Goal: Information Seeking & Learning: Learn about a topic

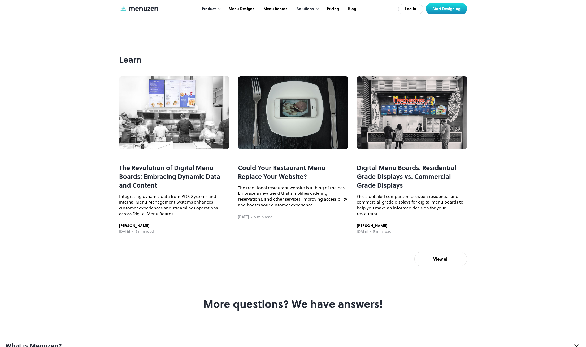
scroll to position [1486, 0]
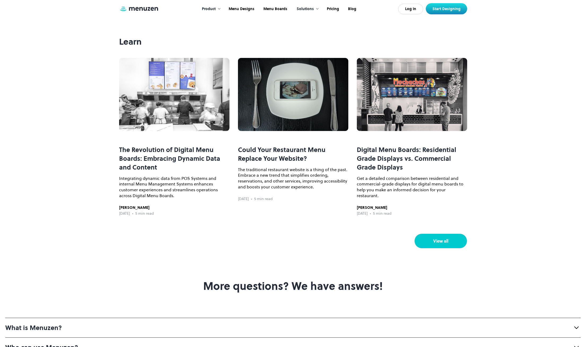
click at [434, 248] on link "View all" at bounding box center [440, 240] width 53 height 15
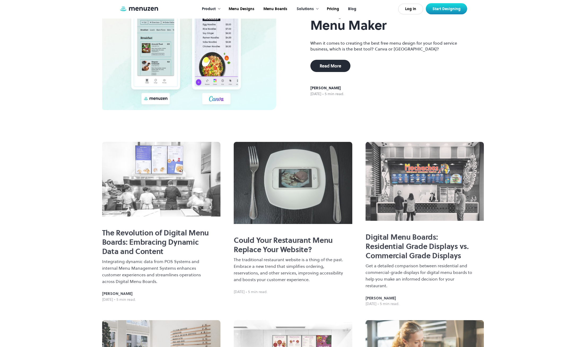
scroll to position [80, 0]
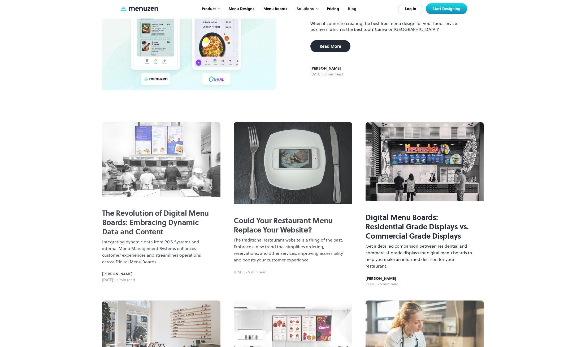
click at [404, 217] on h2 "Digital Menu Boards: Residential Grade Displays vs. Commercial Grade Displays" at bounding box center [421, 227] width 110 height 28
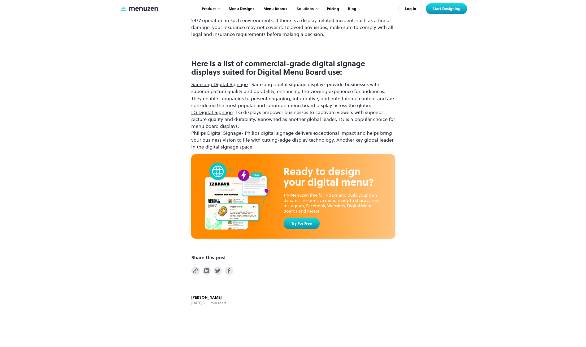
scroll to position [1459, 0]
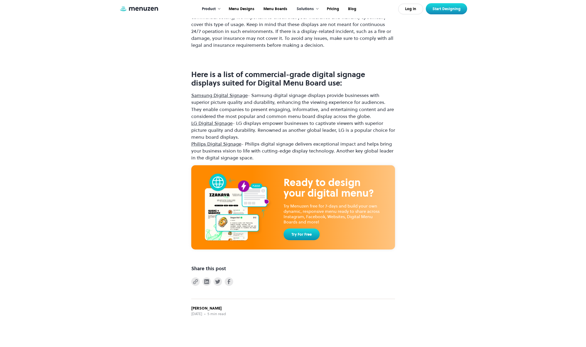
click at [217, 95] on link "Samsung Digital Signage" at bounding box center [219, 95] width 57 height 7
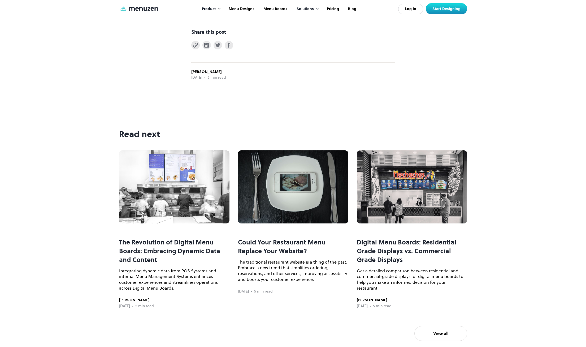
scroll to position [1725, 0]
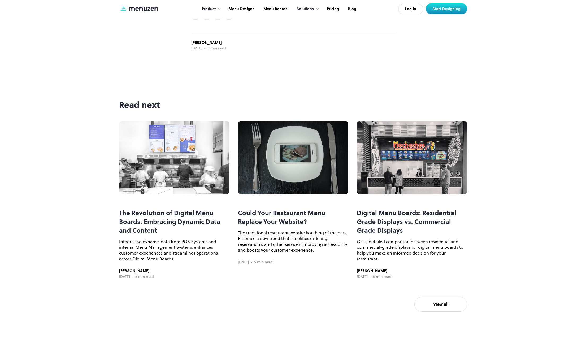
click at [189, 222] on h3 "The Revolution of Digital Menu Boards: Embracing Dynamic Data and Content" at bounding box center [174, 221] width 110 height 26
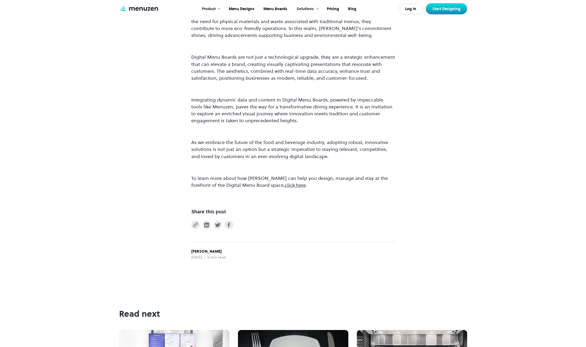
scroll to position [531, 0]
click at [285, 185] on link "click here" at bounding box center [295, 184] width 21 height 7
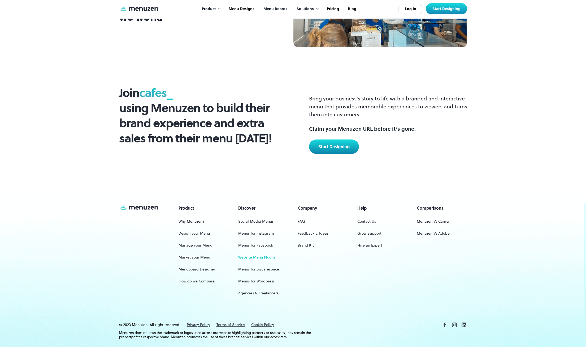
scroll to position [690, 0]
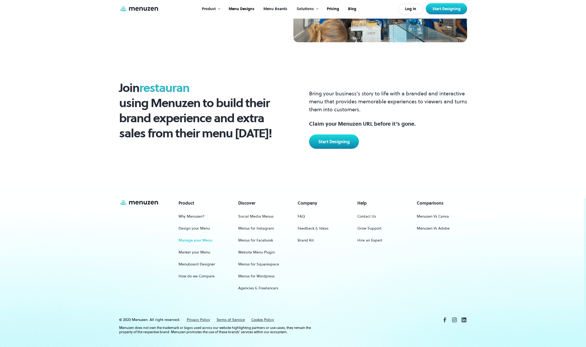
click at [199, 242] on link "Manage your Menu" at bounding box center [196, 240] width 34 height 10
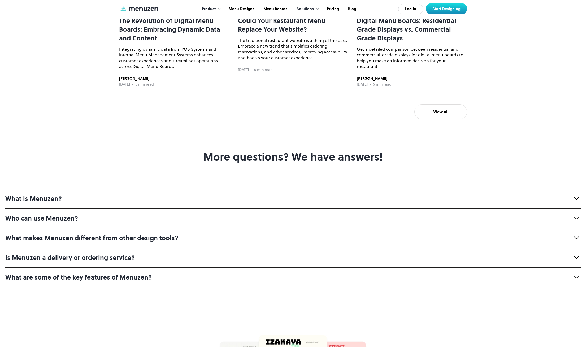
scroll to position [1618, 0]
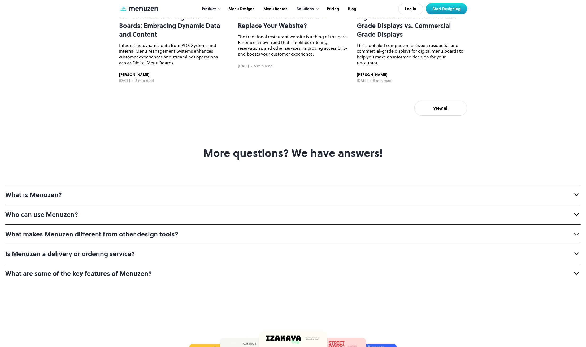
click at [59, 219] on strong "Who can use Menuzen?" at bounding box center [41, 214] width 73 height 9
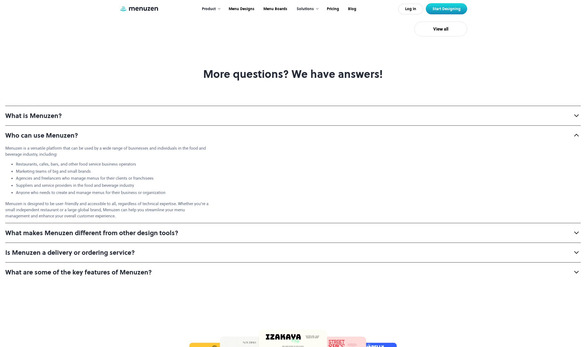
scroll to position [1698, 0]
click at [134, 236] on strong "What makes Menuzen different from other design tools?" at bounding box center [91, 232] width 173 height 9
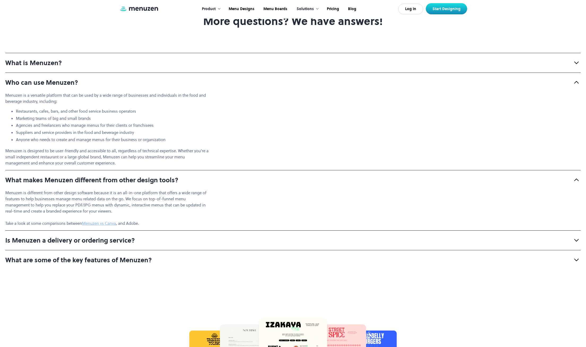
scroll to position [1751, 0]
click at [67, 263] on strong "What are some of the key features of Menuzen?" at bounding box center [78, 258] width 146 height 9
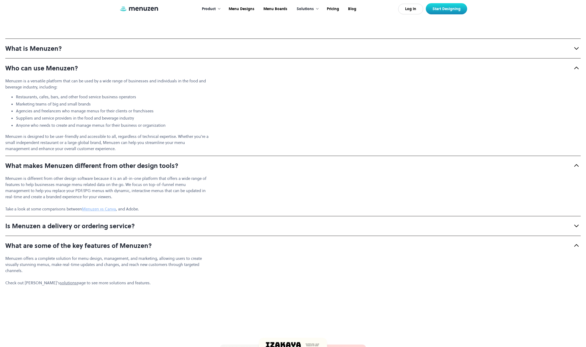
scroll to position [1778, 0]
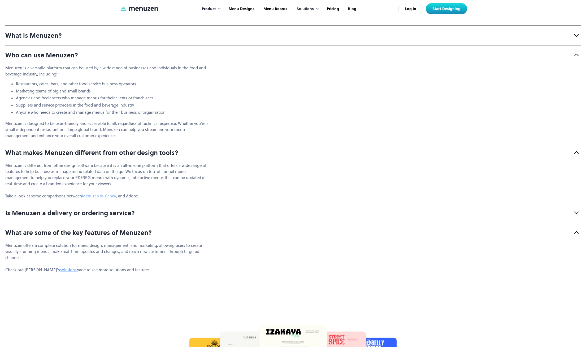
click at [60, 272] on link "solutions" at bounding box center [68, 270] width 17 height 6
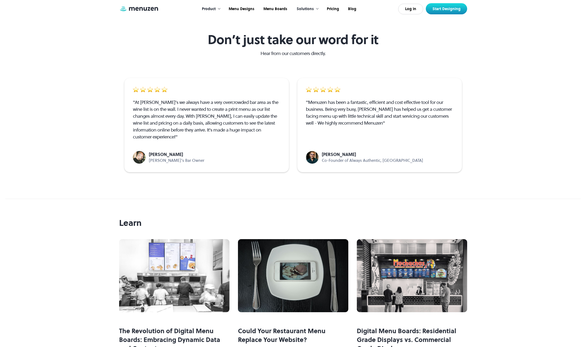
scroll to position [1220, 0]
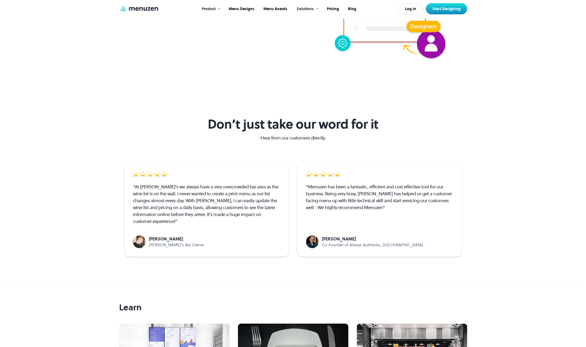
click at [214, 10] on div "Product" at bounding box center [209, 9] width 14 height 6
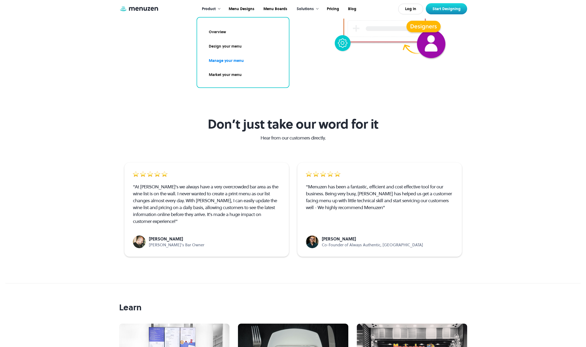
click at [306, 8] on div "Solutions" at bounding box center [305, 9] width 17 height 6
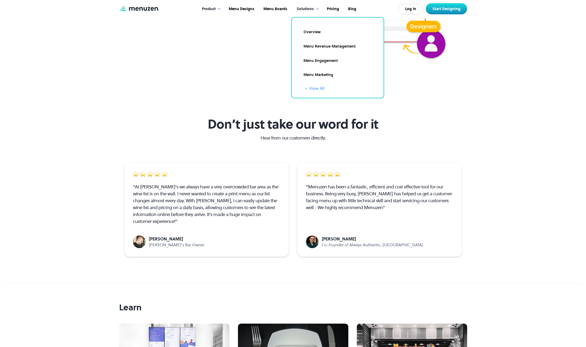
click at [314, 88] on link "+ View All" at bounding box center [341, 88] width 72 height 6
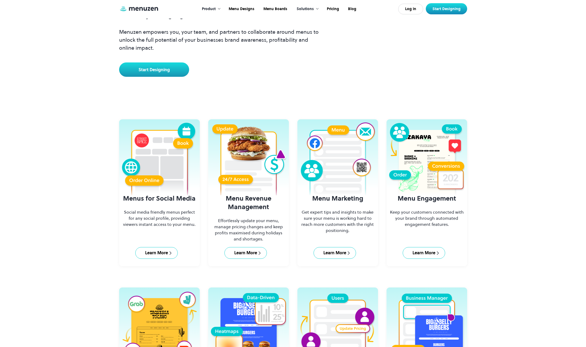
scroll to position [27, 0]
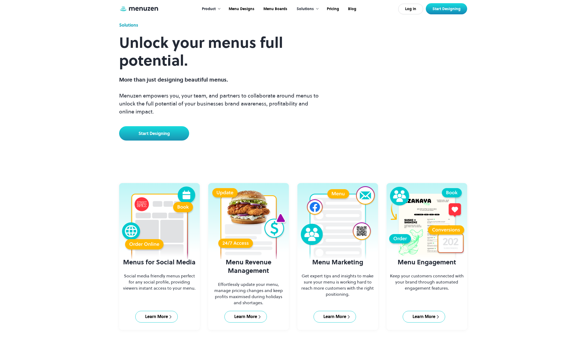
click at [301, 6] on div "Solutions" at bounding box center [305, 9] width 17 height 6
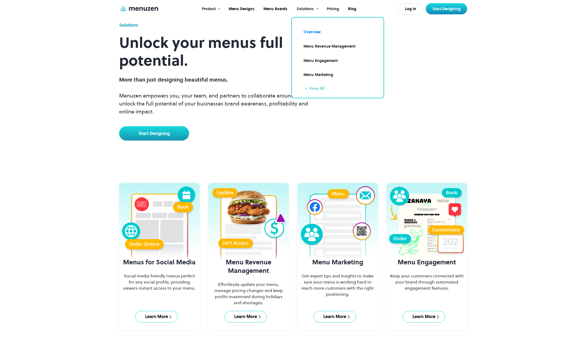
click at [333, 9] on link "Pricing" at bounding box center [332, 9] width 21 height 16
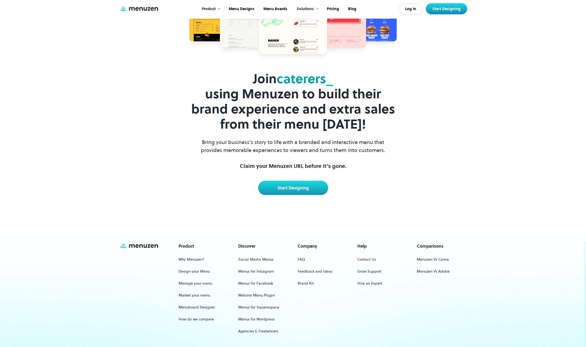
scroll to position [1167, 0]
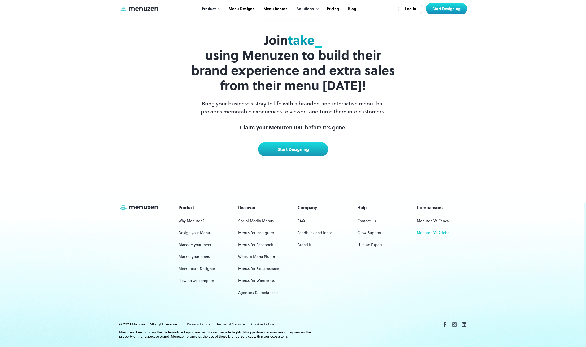
click at [433, 228] on link "Menuzen Vs Adobe" at bounding box center [433, 233] width 33 height 10
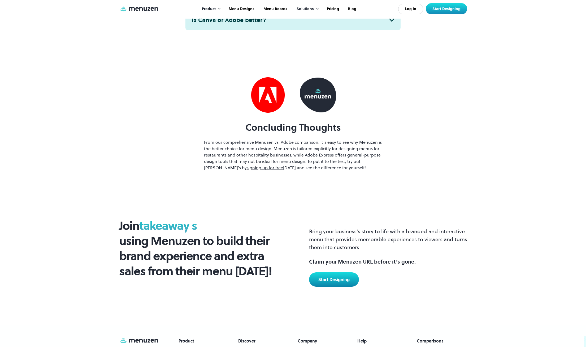
scroll to position [2574, 0]
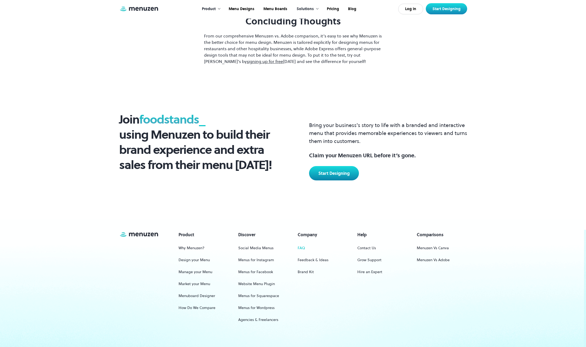
click at [304, 243] on link "FAQ" at bounding box center [301, 248] width 7 height 10
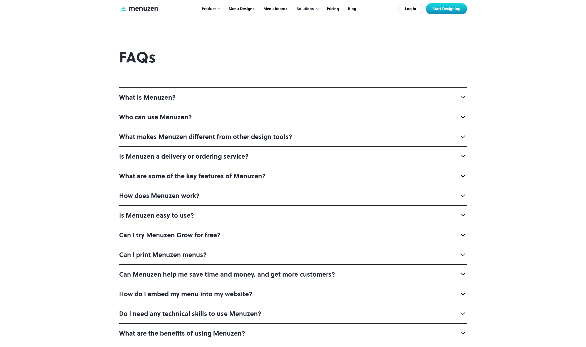
click at [182, 195] on div "How does Menuzen work?" at bounding box center [159, 195] width 80 height 9
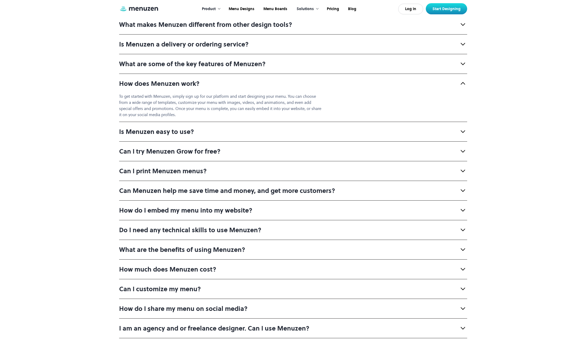
scroll to position [106, 0]
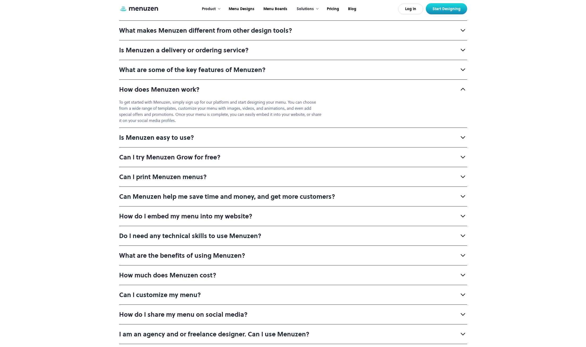
click at [243, 215] on div "How do I embed my menu into my website?" at bounding box center [185, 215] width 133 height 9
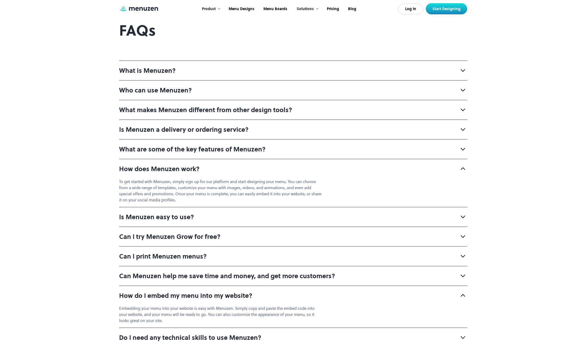
scroll to position [27, 0]
click at [204, 148] on strong "What are some of the key features of Menuzen?" at bounding box center [192, 149] width 146 height 9
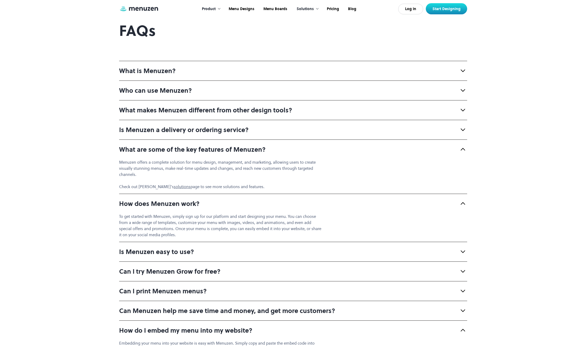
click at [182, 92] on strong "Who can use Menuzen?" at bounding box center [155, 90] width 73 height 9
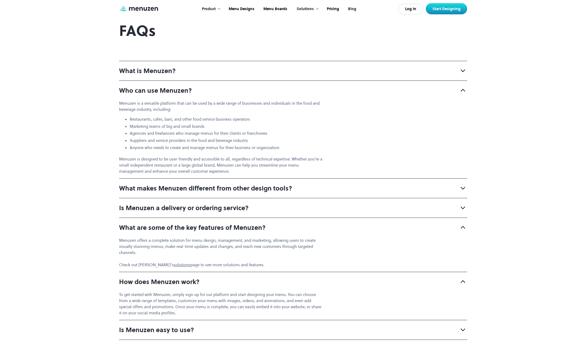
click at [349, 10] on link "Blog" at bounding box center [351, 9] width 17 height 16
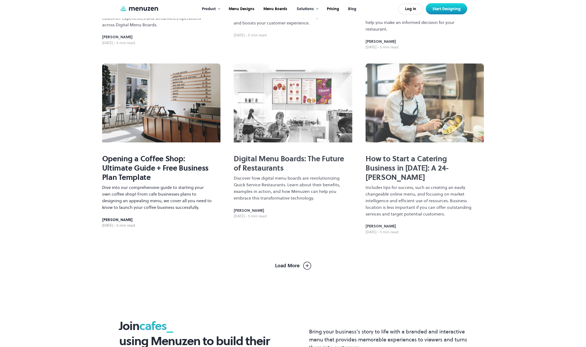
scroll to position [318, 0]
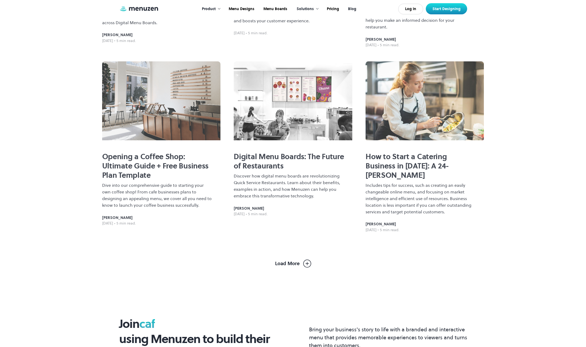
click at [308, 260] on img at bounding box center [307, 263] width 8 height 8
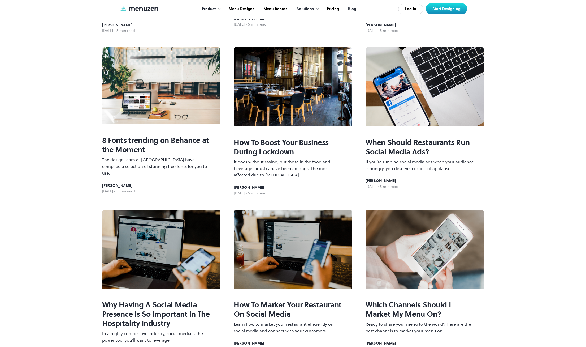
scroll to position [3836, 0]
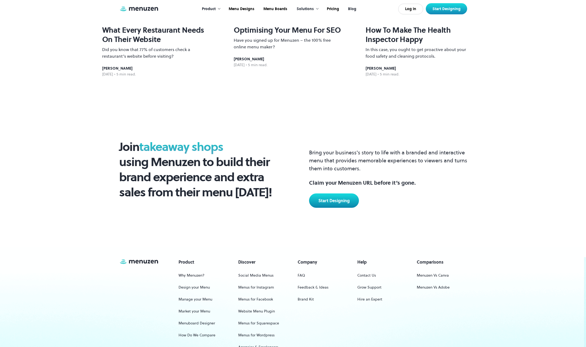
scroll to position [4287, 0]
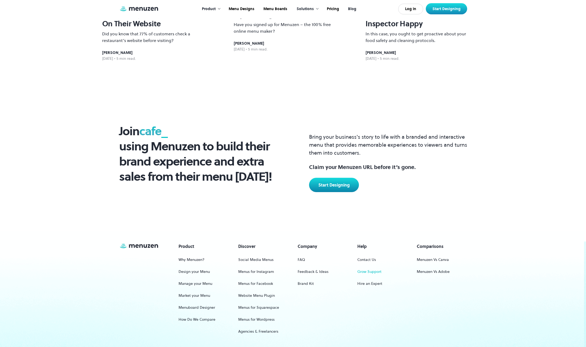
click at [374, 266] on link "Grow Support" at bounding box center [369, 271] width 24 height 10
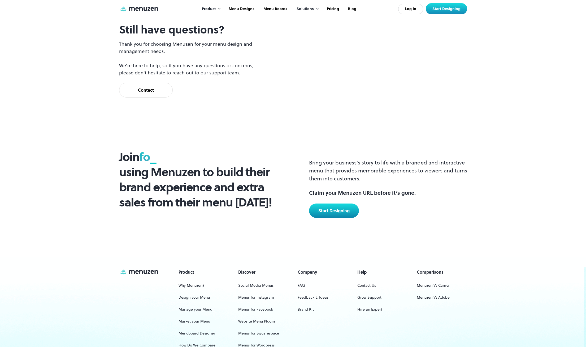
scroll to position [239, 0]
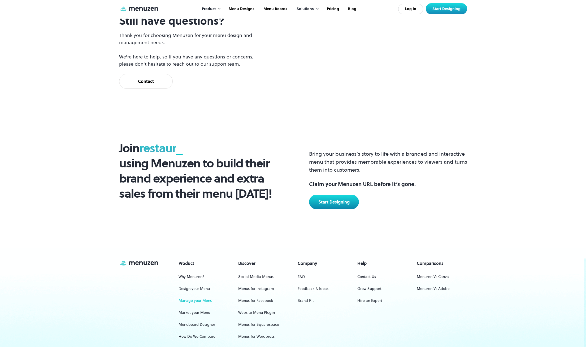
click at [200, 300] on link "Manage your Menu" at bounding box center [196, 300] width 34 height 10
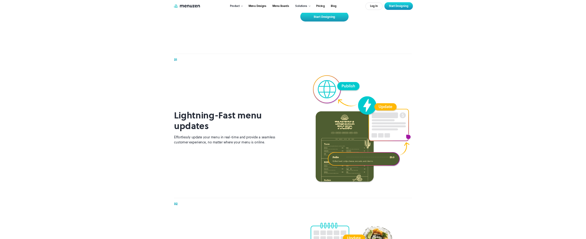
scroll to position [212, 0]
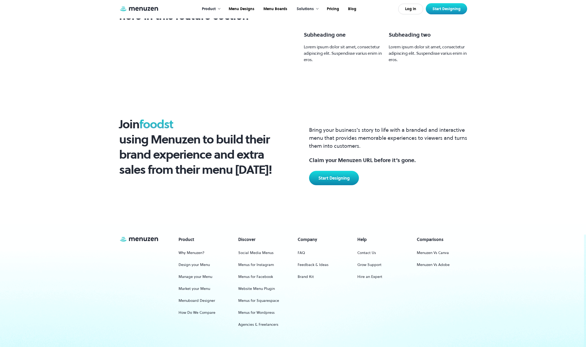
scroll to position [549, 0]
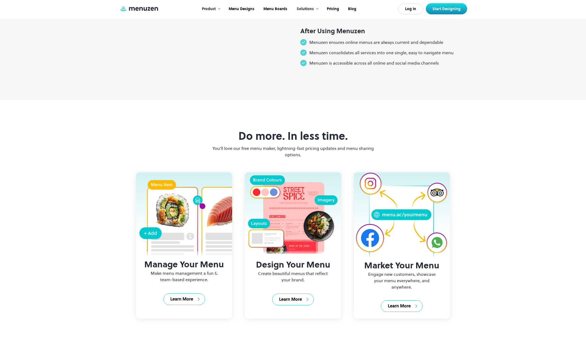
scroll to position [584, 0]
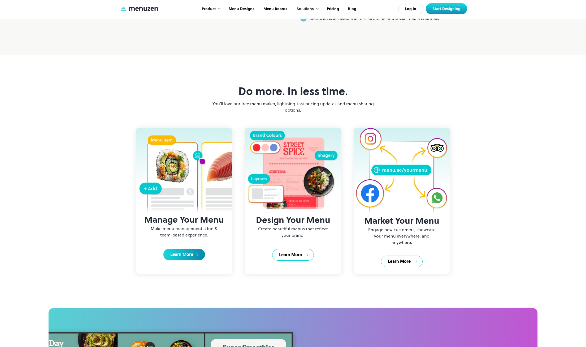
click at [181, 257] on div "Learn More" at bounding box center [181, 254] width 23 height 6
click at [173, 257] on div "Learn More" at bounding box center [181, 254] width 23 height 6
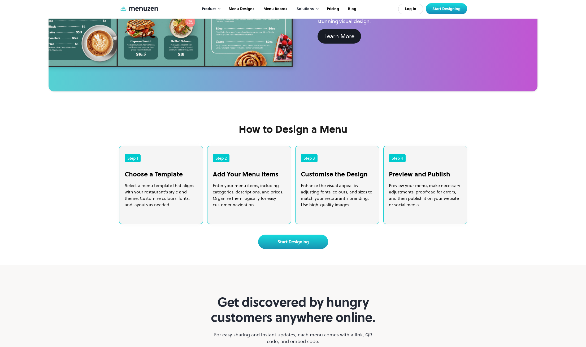
scroll to position [1008, 0]
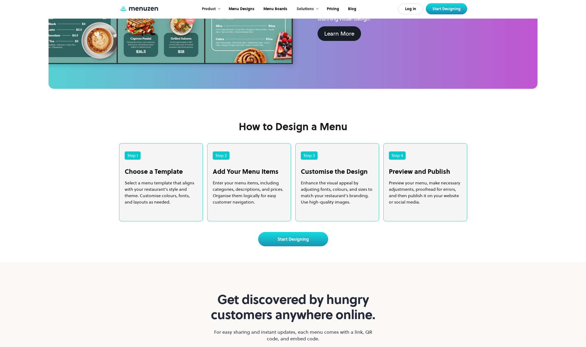
click at [141, 175] on h3 "Choose a Template" at bounding box center [161, 171] width 73 height 8
click at [135, 160] on div "Step 1" at bounding box center [133, 155] width 16 height 8
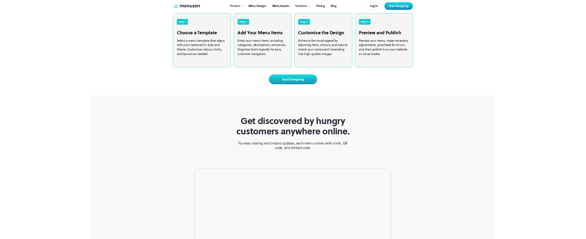
scroll to position [1141, 0]
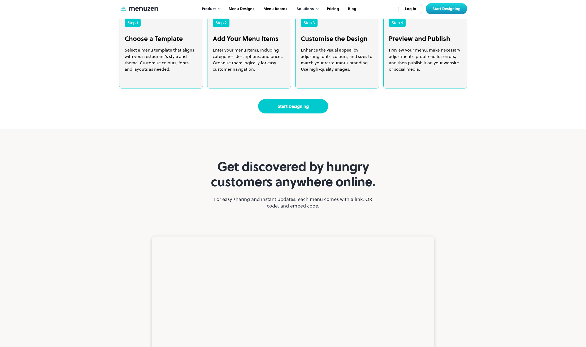
click at [294, 113] on link "Start Designing" at bounding box center [293, 106] width 70 height 14
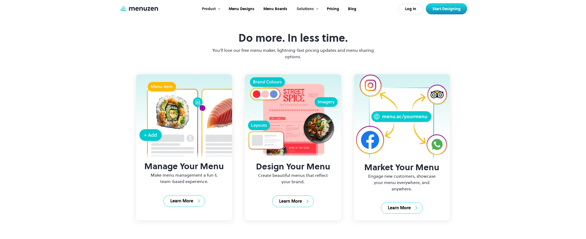
scroll to position [637, 0]
click at [214, 10] on div "Product" at bounding box center [209, 9] width 14 height 6
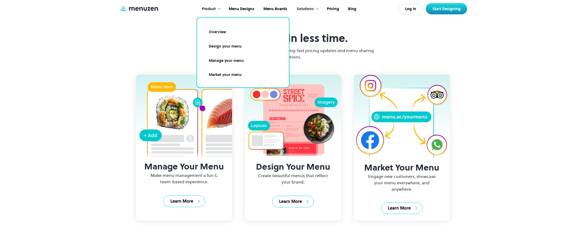
click at [222, 30] on link "Overview" at bounding box center [243, 32] width 79 height 12
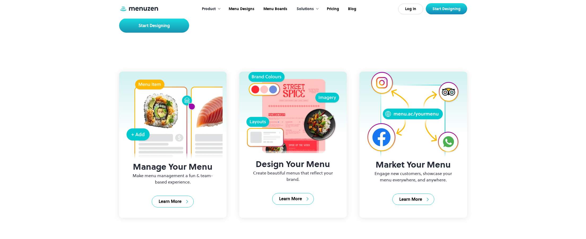
scroll to position [133, 0]
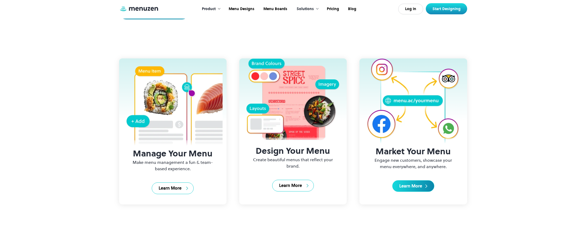
click at [413, 191] on link "Learn More" at bounding box center [413, 186] width 42 height 12
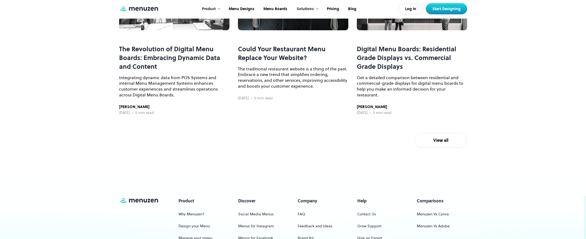
scroll to position [1353, 0]
click at [414, 71] on h3 "Digital Menu Boards: Residential Grade Displays vs. Commercial Grade Displays" at bounding box center [412, 58] width 110 height 26
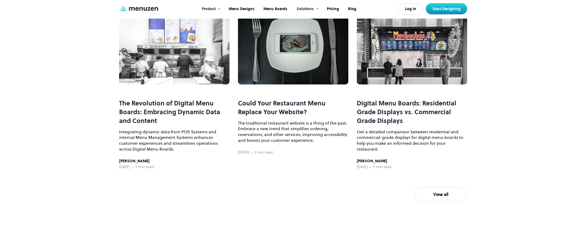
scroll to position [1857, 0]
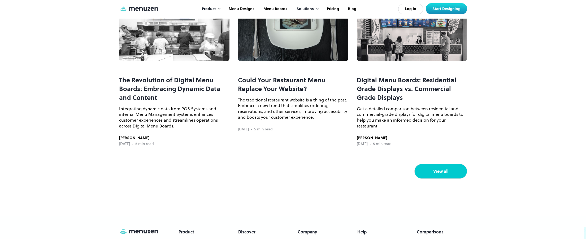
click at [445, 175] on link "View all" at bounding box center [440, 171] width 53 height 15
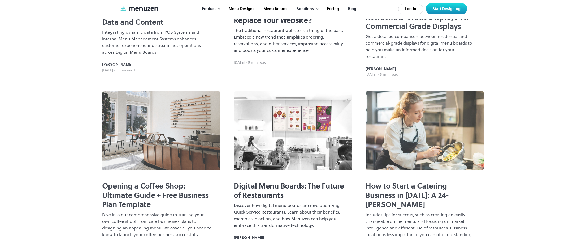
scroll to position [292, 0]
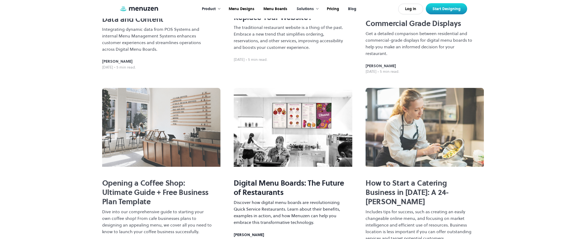
click at [279, 178] on h2 "Digital Menu Boards: The Future of Restaurants" at bounding box center [289, 187] width 110 height 19
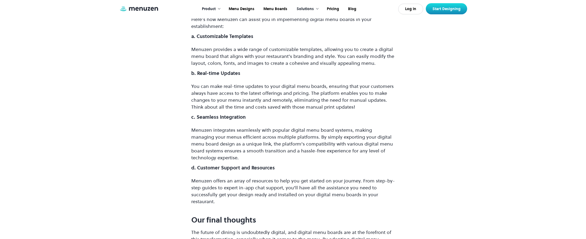
scroll to position [1300, 0]
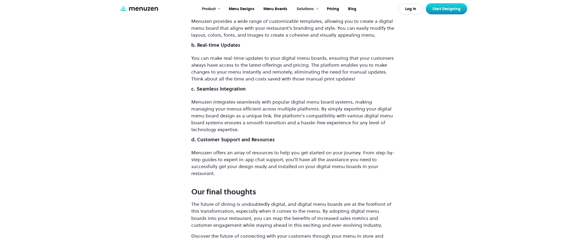
click at [273, 101] on p "Menuzen integrates seamlessly with popular digital menu board systems, making m…" at bounding box center [293, 115] width 204 height 34
drag, startPoint x: 272, startPoint y: 102, endPoint x: 350, endPoint y: 102, distance: 77.5
click at [350, 102] on p "Menuzen integrates seamlessly with popular digital menu board systems, making m…" at bounding box center [293, 115] width 204 height 34
copy p "popular digital menu board systems"
